Goal: Task Accomplishment & Management: Use online tool/utility

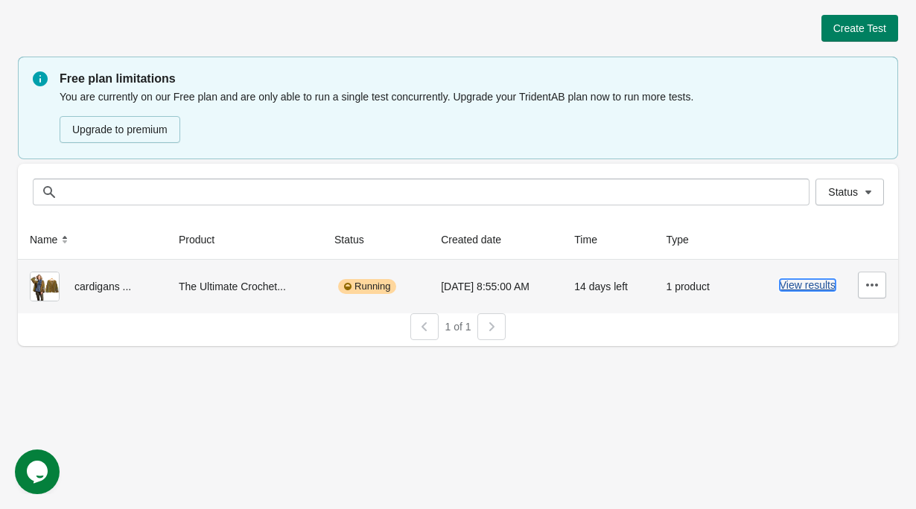
click at [805, 284] on button "View results" at bounding box center [807, 285] width 56 height 12
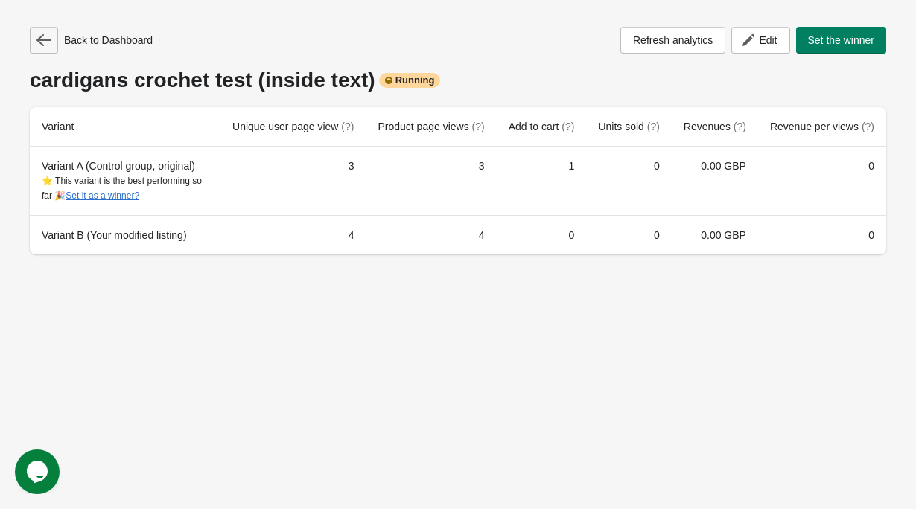
click at [35, 36] on button "button" at bounding box center [44, 40] width 28 height 27
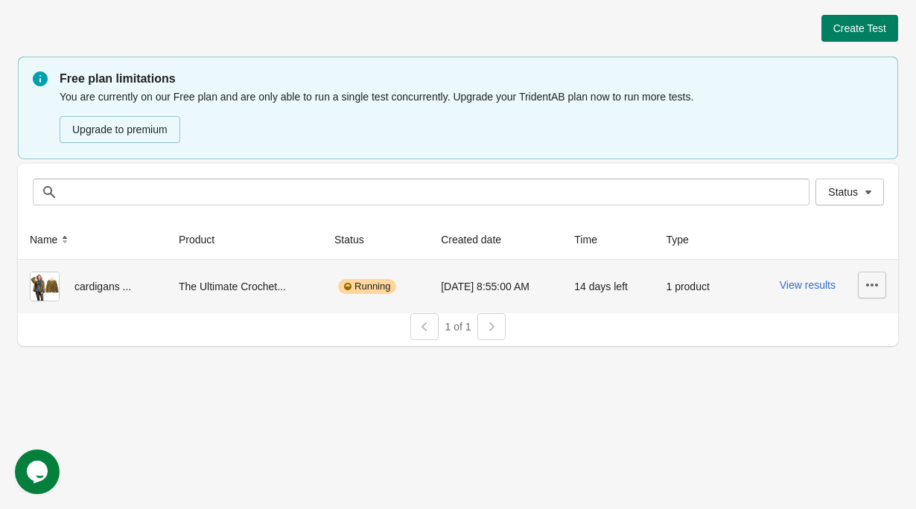
click at [866, 281] on icon "button" at bounding box center [871, 285] width 15 height 15
click at [811, 389] on span "Pause" at bounding box center [829, 384] width 89 height 15
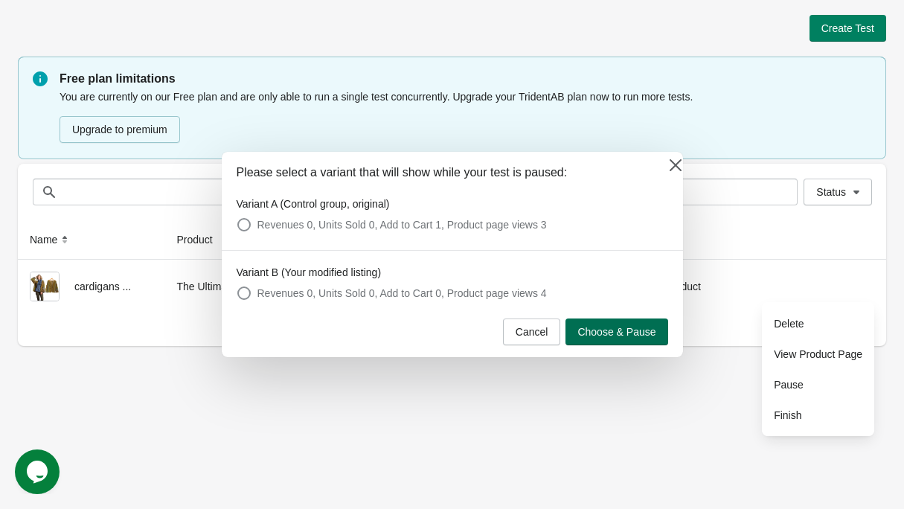
click at [630, 335] on span "Choose & Pause" at bounding box center [617, 332] width 78 height 12
